Goal: Task Accomplishment & Management: Manage account settings

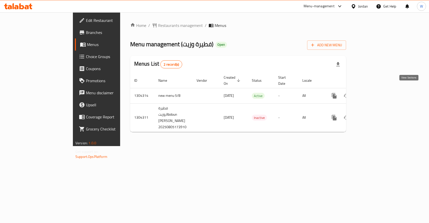
click at [374, 93] on icon "enhanced table" at bounding box center [370, 96] width 6 height 6
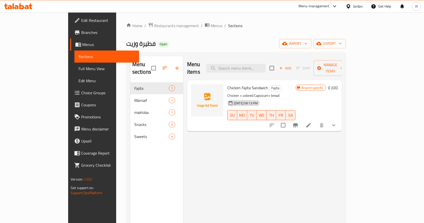
click at [260, 144] on div "Menu items Add Sort Manage items Chicken Fajita Sandwich Fajita Chicken + color…" at bounding box center [262, 167] width 159 height 223
click at [285, 172] on div "Menu items Add Sort Manage items Chicken Fajita Sandwich Fajita Chicken + color…" at bounding box center [262, 167] width 159 height 223
click at [271, 162] on div "Menu items Add Sort Manage items Chicken Fajita Sandwich Fajita Chicken + color…" at bounding box center [262, 167] width 159 height 223
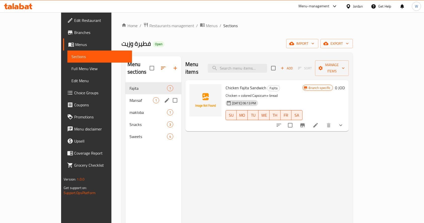
click at [132, 97] on span "Mansaf" at bounding box center [140, 100] width 23 height 6
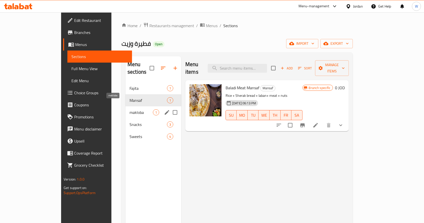
click at [129, 109] on span "makloba" at bounding box center [140, 112] width 23 height 6
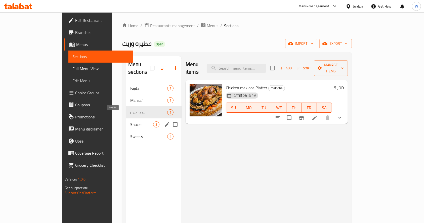
click at [130, 121] on span "Snacks" at bounding box center [141, 124] width 23 height 6
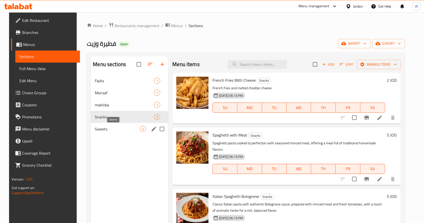
click at [121, 128] on span "Sweets" at bounding box center [117, 129] width 45 height 6
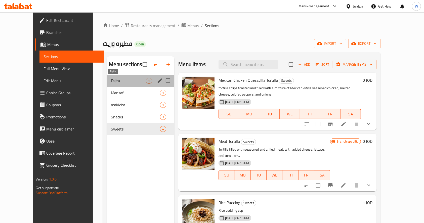
click at [125, 79] on span "Fajita" at bounding box center [128, 81] width 35 height 6
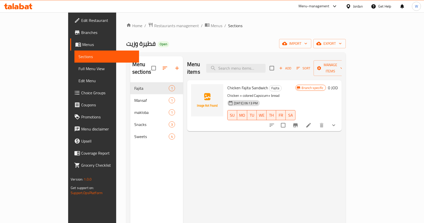
click at [242, 164] on div "Menu items Add Sort Manage items Chicken Fajita Sandwich Fajita Chicken + color…" at bounding box center [262, 167] width 159 height 223
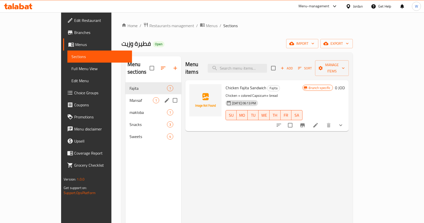
click at [129, 97] on span "Mansaf" at bounding box center [140, 100] width 23 height 6
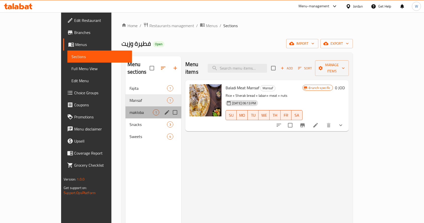
click at [125, 106] on div "makloba 1" at bounding box center [153, 112] width 56 height 12
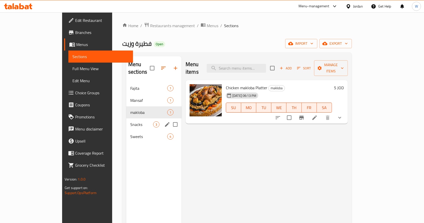
click at [126, 118] on div "Snacks 3" at bounding box center [153, 124] width 55 height 12
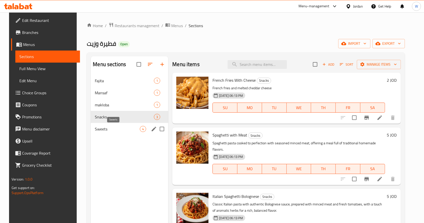
click at [116, 128] on span "Sweets" at bounding box center [117, 129] width 45 height 6
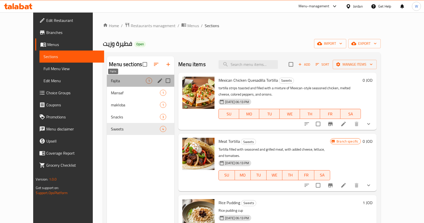
click at [113, 82] on span "Fajita" at bounding box center [128, 81] width 35 height 6
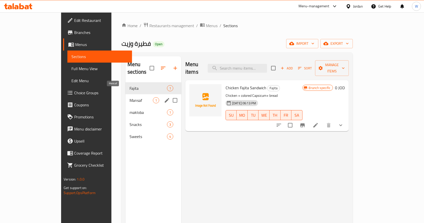
click at [129, 97] on span "Mansaf" at bounding box center [140, 100] width 23 height 6
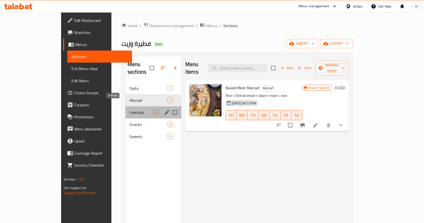
click at [129, 109] on span "makloba" at bounding box center [140, 112] width 23 height 6
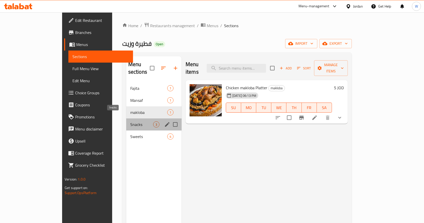
click at [130, 121] on span "Snacks" at bounding box center [141, 124] width 23 height 6
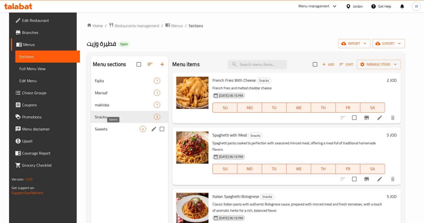
click at [118, 127] on span "Sweets" at bounding box center [117, 129] width 45 height 6
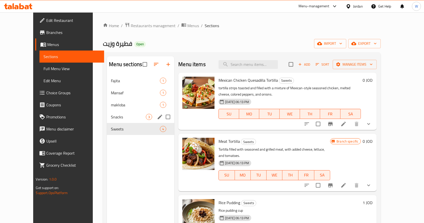
click at [115, 118] on span "Snacks" at bounding box center [128, 117] width 35 height 6
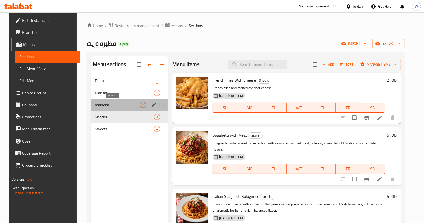
click at [110, 108] on span "makloba" at bounding box center [117, 105] width 45 height 6
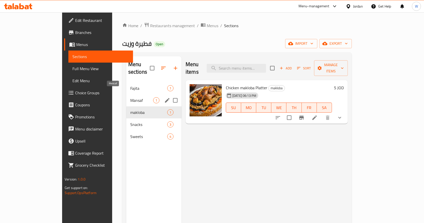
click at [130, 97] on span "Mansaf" at bounding box center [141, 100] width 23 height 6
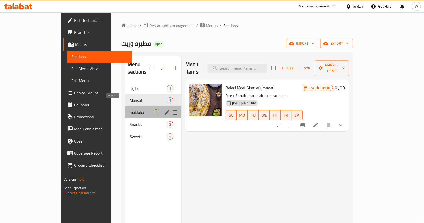
click at [129, 109] on span "makloba" at bounding box center [140, 112] width 23 height 6
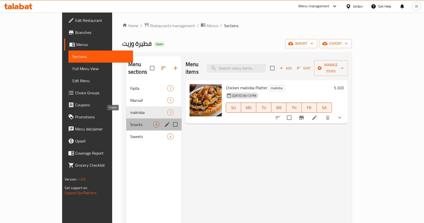
click at [130, 121] on span "Snacks" at bounding box center [141, 124] width 23 height 6
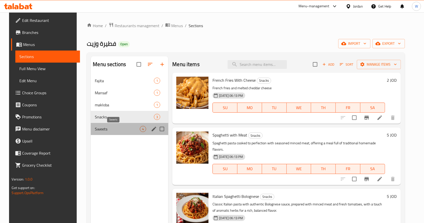
click at [115, 130] on span "Sweets" at bounding box center [117, 129] width 45 height 6
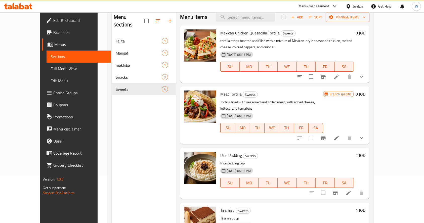
scroll to position [37, 0]
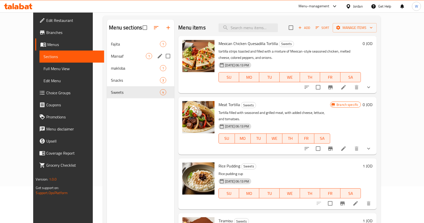
click at [108, 59] on div "Mansaf 1" at bounding box center [140, 56] width 67 height 12
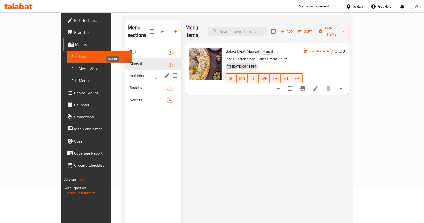
click at [129, 73] on span "makloba" at bounding box center [140, 76] width 23 height 6
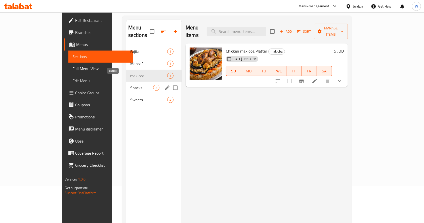
click at [130, 85] on span "Snacks" at bounding box center [141, 88] width 23 height 6
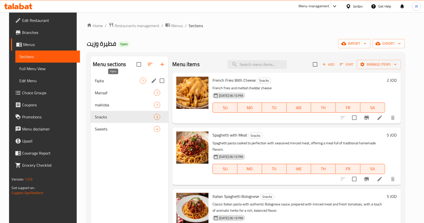
click at [111, 81] on span "Fajita" at bounding box center [117, 81] width 45 height 6
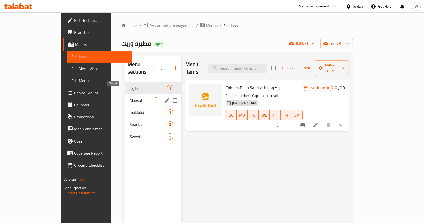
click at [129, 97] on span "Mansaf" at bounding box center [140, 100] width 23 height 6
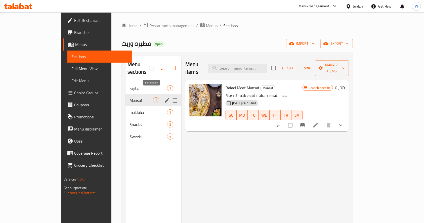
click at [165, 98] on icon "edit" at bounding box center [167, 100] width 5 height 5
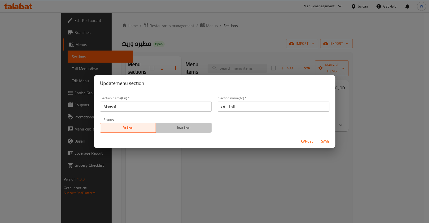
click at [189, 128] on span "Inactive" at bounding box center [184, 127] width 52 height 7
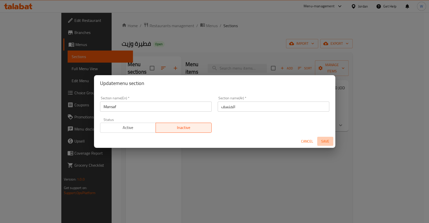
click at [322, 139] on span "Save" at bounding box center [325, 141] width 12 height 6
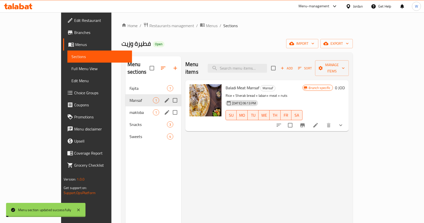
click at [125, 106] on div "makloba 1" at bounding box center [153, 112] width 56 height 12
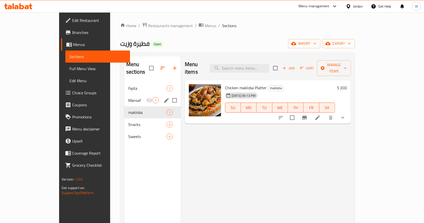
click at [351, 177] on div "Menu items Add Sort Manage items Chicken makloba Platter makloba [DATE] 06:13 P…" at bounding box center [266, 167] width 170 height 223
click at [189, 190] on div "Menu items Add Sort Manage items Chicken makloba Platter makloba [DATE] 06:13 P…" at bounding box center [266, 167] width 170 height 223
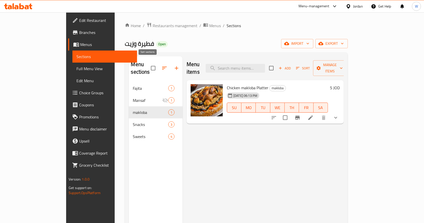
click at [161, 65] on icon "button" at bounding box center [164, 68] width 6 height 6
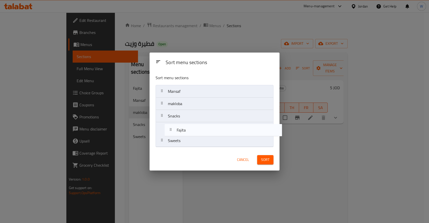
drag, startPoint x: 179, startPoint y: 90, endPoint x: 184, endPoint y: 130, distance: 40.0
click at [184, 130] on nav "Fajita Mansaf makloba Snacks Sweets" at bounding box center [215, 116] width 118 height 62
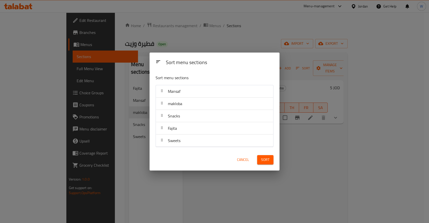
click at [271, 161] on button "Sort" at bounding box center [265, 159] width 16 height 9
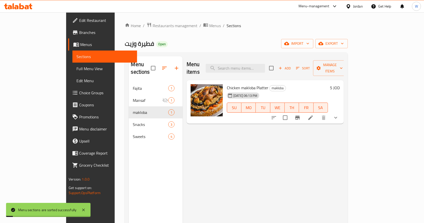
click at [258, 153] on div "Menu items Add Sort Manage items Chicken makloba Platter makloba [DATE] 06:13 P…" at bounding box center [262, 167] width 161 height 223
click at [357, 166] on div "Home / Restaurants management / Menus / Sections فطيرة وزيت Open import export …" at bounding box center [236, 152] width 243 height 281
click at [153, 24] on span "Restaurants management" at bounding box center [175, 26] width 45 height 6
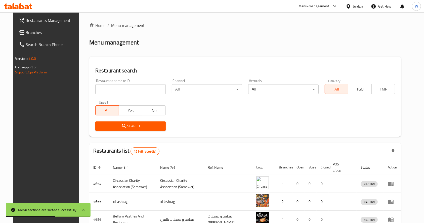
click at [198, 47] on div "Home / Menu management Menu management Restaurant search Restaurant name or ID …" at bounding box center [245, 179] width 312 height 315
